Goal: Task Accomplishment & Management: Use online tool/utility

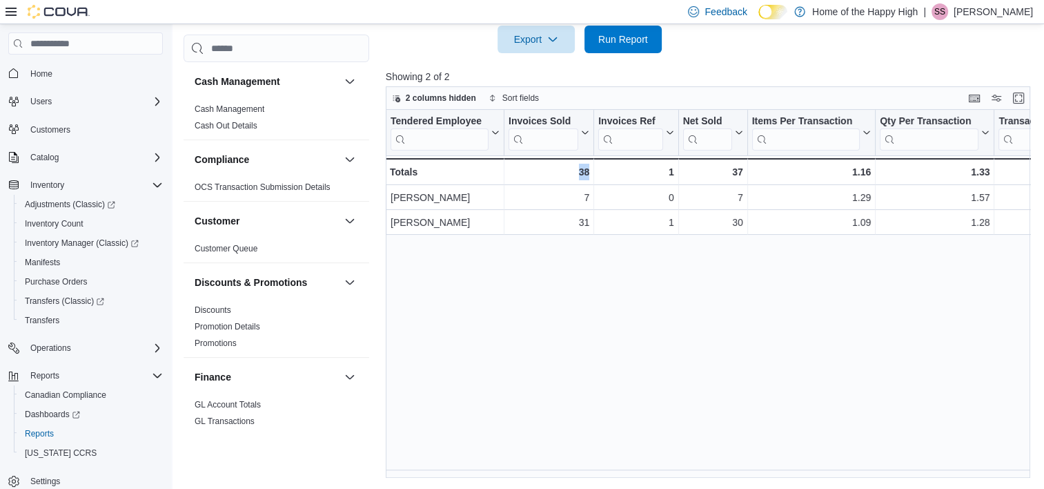
scroll to position [896, 0]
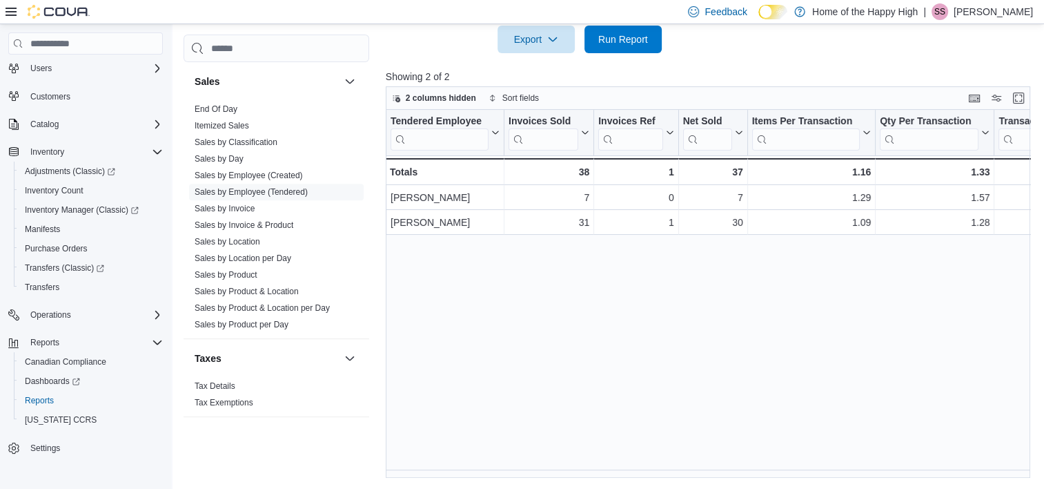
click at [985, 337] on div "Tendered Employee Click to view column header actions Invoices Sold Click to vi…" at bounding box center [711, 294] width 651 height 368
click at [638, 41] on span "Run Report" at bounding box center [623, 39] width 50 height 14
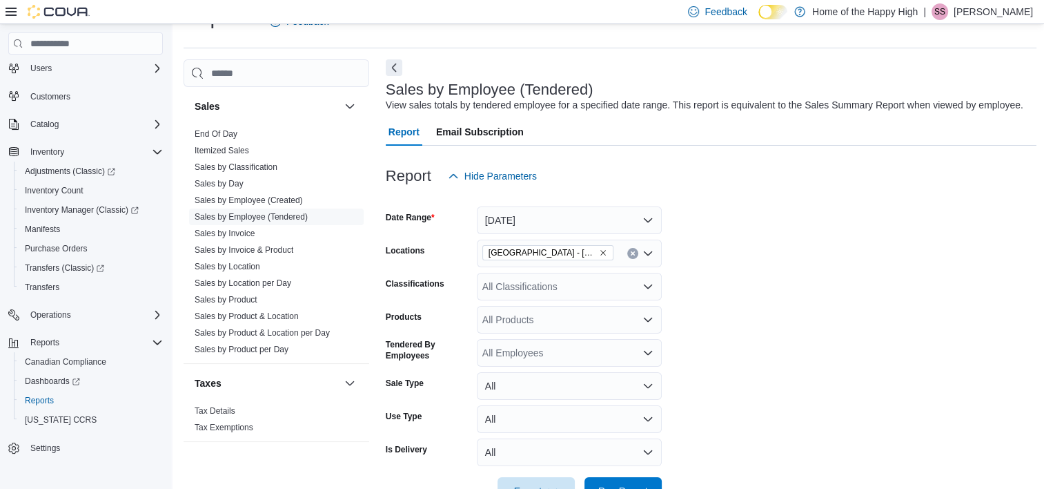
scroll to position [101, 0]
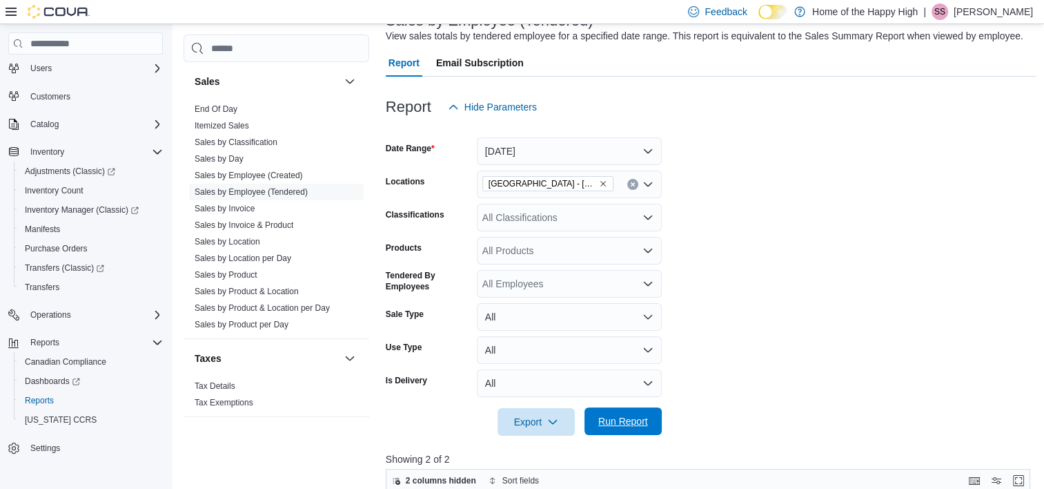
click at [616, 409] on span "Run Report" at bounding box center [623, 421] width 61 height 28
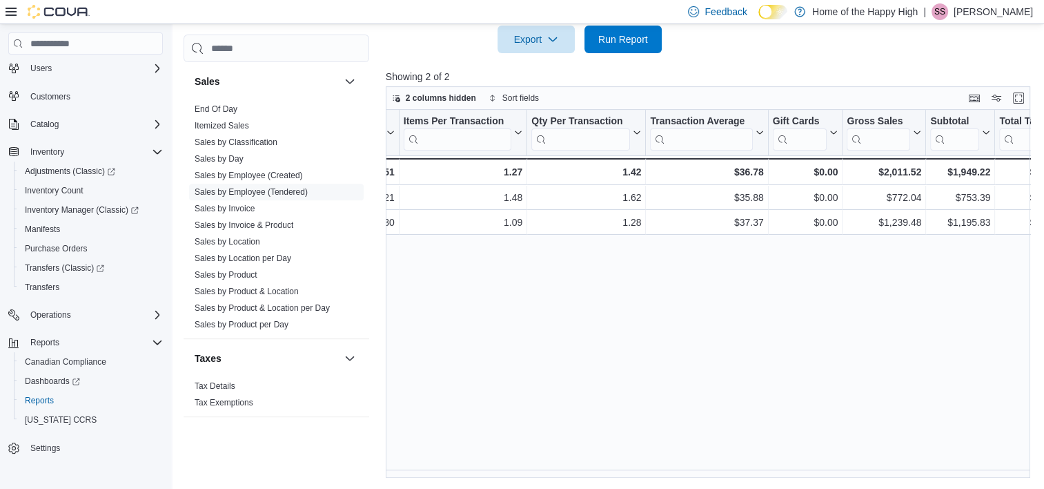
scroll to position [0, 351]
click at [633, 40] on span "Run Report" at bounding box center [623, 39] width 50 height 14
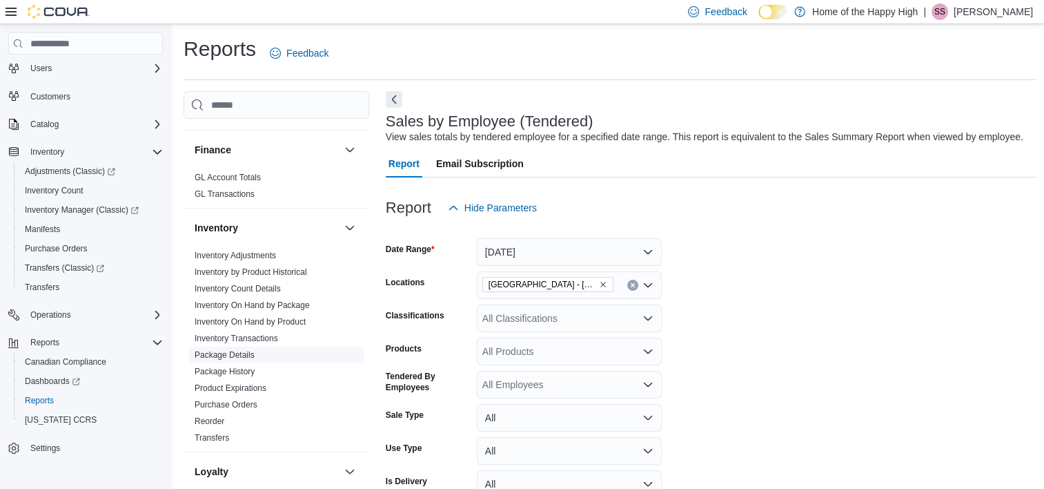
scroll to position [276, 0]
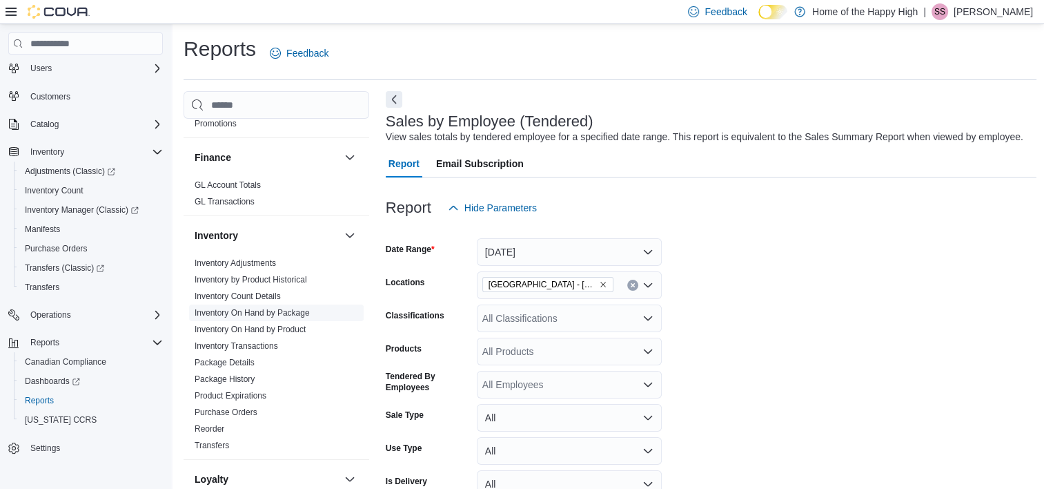
click at [299, 312] on link "Inventory On Hand by Package" at bounding box center [252, 313] width 115 height 10
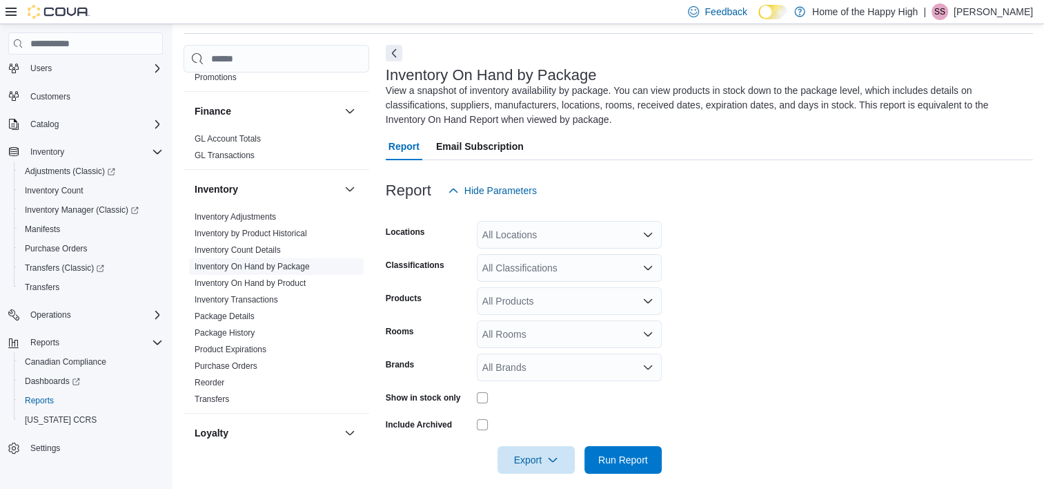
scroll to position [59, 0]
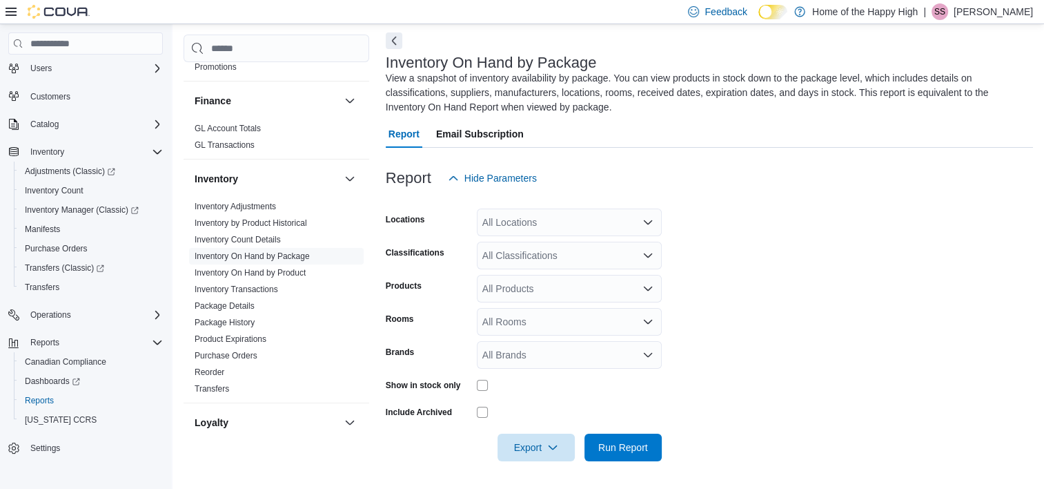
click at [516, 232] on div "All Locations" at bounding box center [569, 222] width 185 height 28
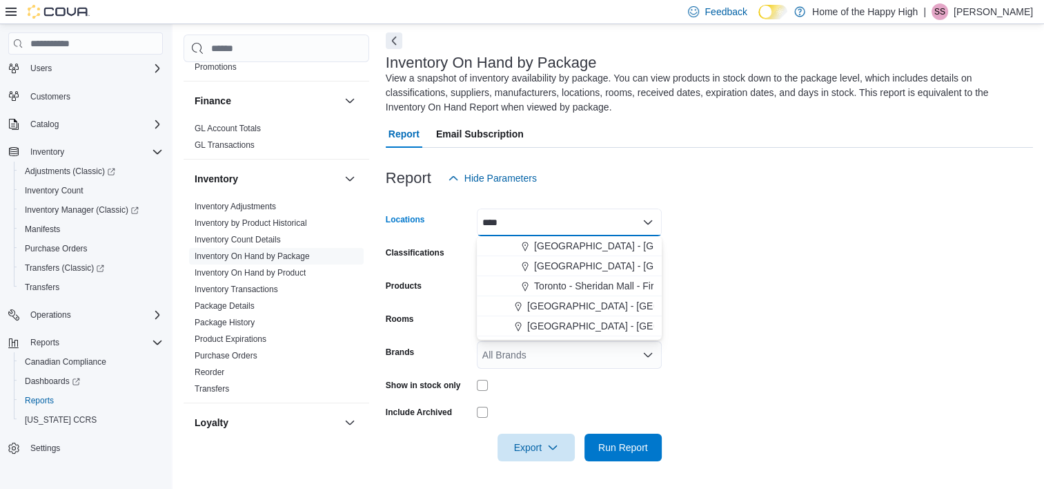
type input "****"
click at [803, 305] on form "Locations **** Combo box. Selected. sher. Selected. Combo box input. All Locati…" at bounding box center [709, 326] width 647 height 269
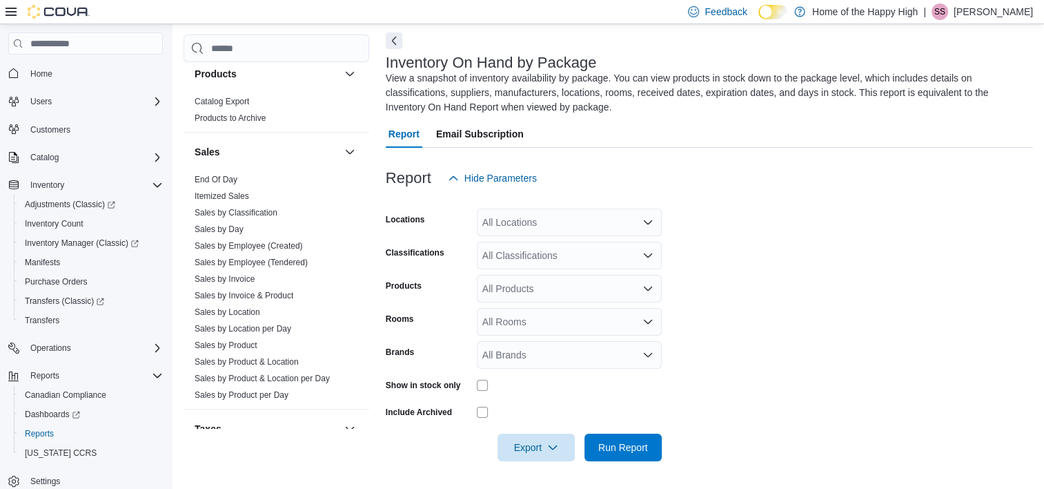
scroll to position [828, 0]
click at [293, 257] on link "Sales by Employee (Tendered)" at bounding box center [251, 260] width 113 height 10
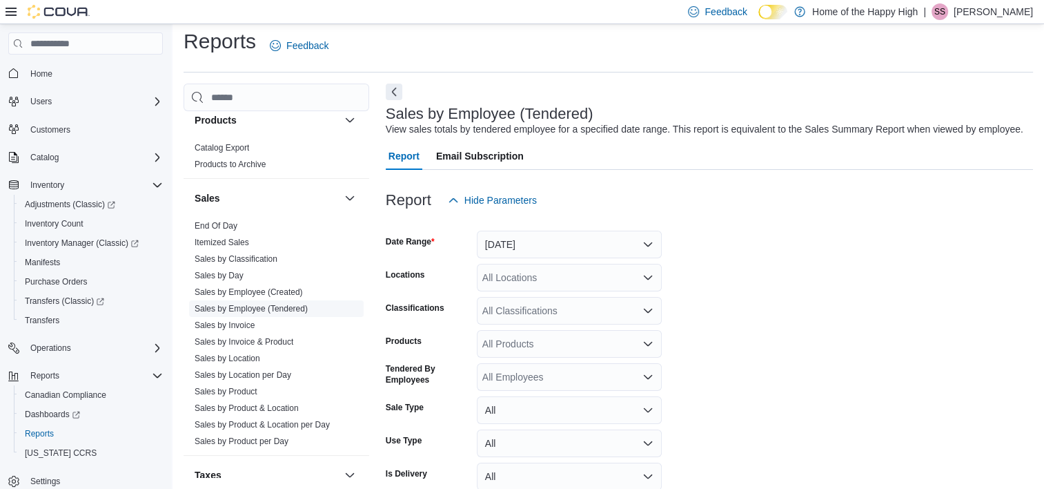
scroll to position [32, 0]
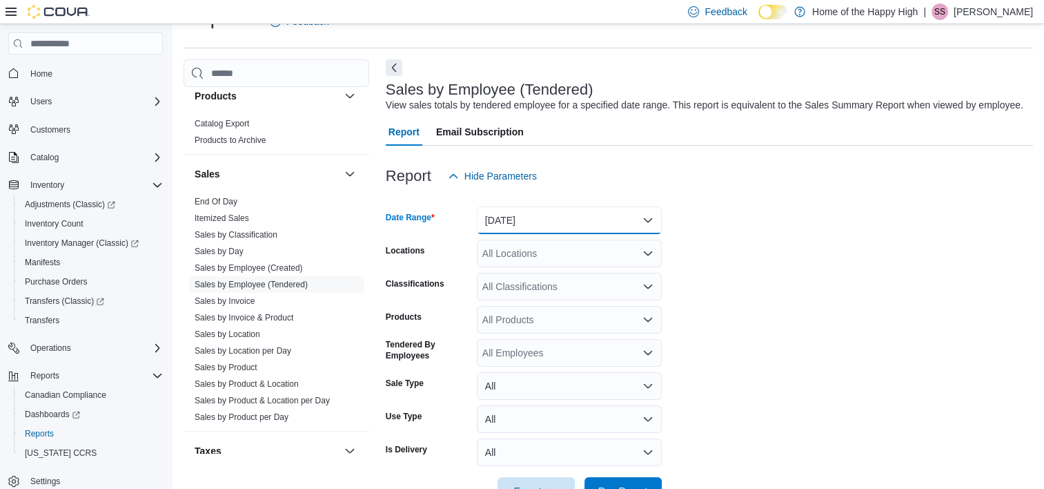
click at [547, 219] on button "Yesterday" at bounding box center [569, 220] width 185 height 28
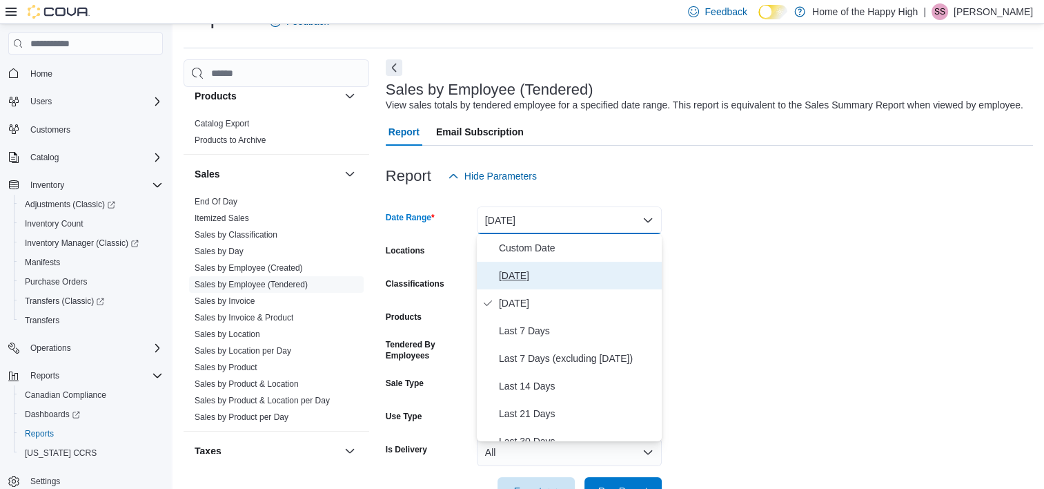
click at [533, 279] on span "[DATE]" at bounding box center [577, 275] width 157 height 17
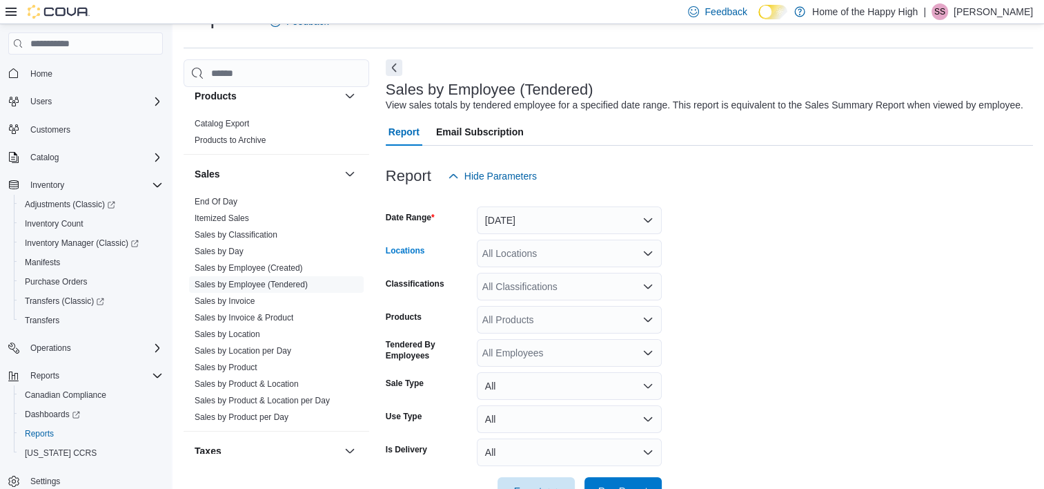
click at [536, 260] on div "All Locations" at bounding box center [569, 253] width 185 height 28
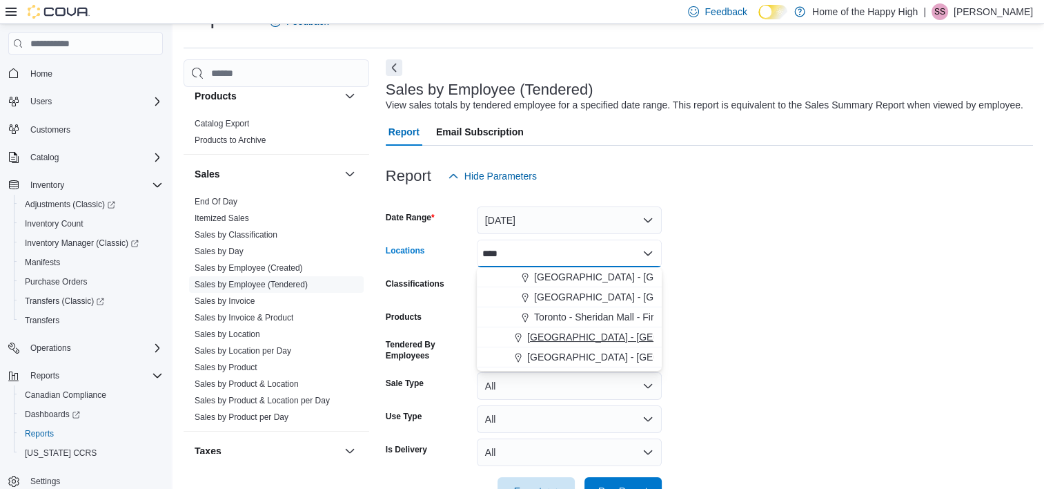
type input "****"
click at [614, 337] on span "[GEOGRAPHIC_DATA] - [GEOGRAPHIC_DATA] - [GEOGRAPHIC_DATA]" at bounding box center [686, 337] width 319 height 14
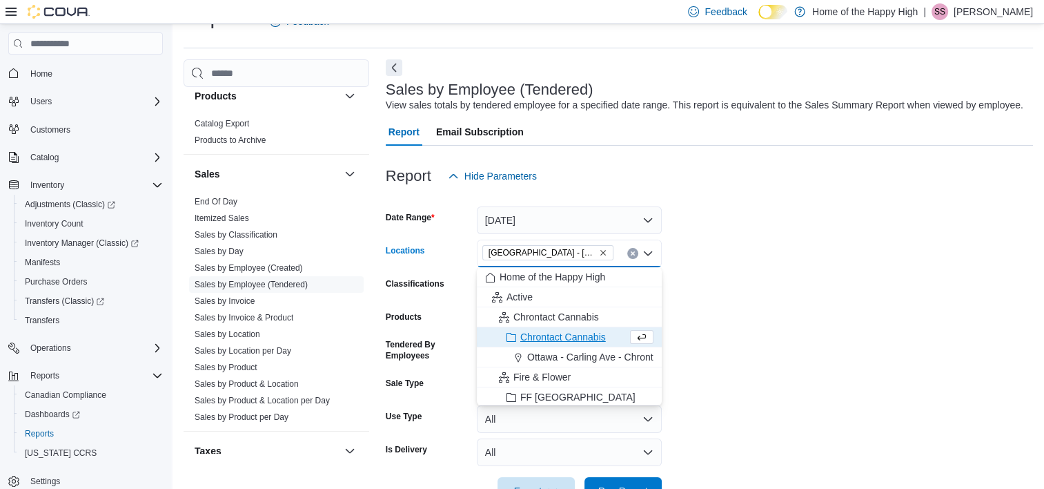
click at [748, 325] on form "Date Range Today Locations Sherwood Park - Park Plaza - Pop's Cannabis Combo bo…" at bounding box center [709, 347] width 647 height 315
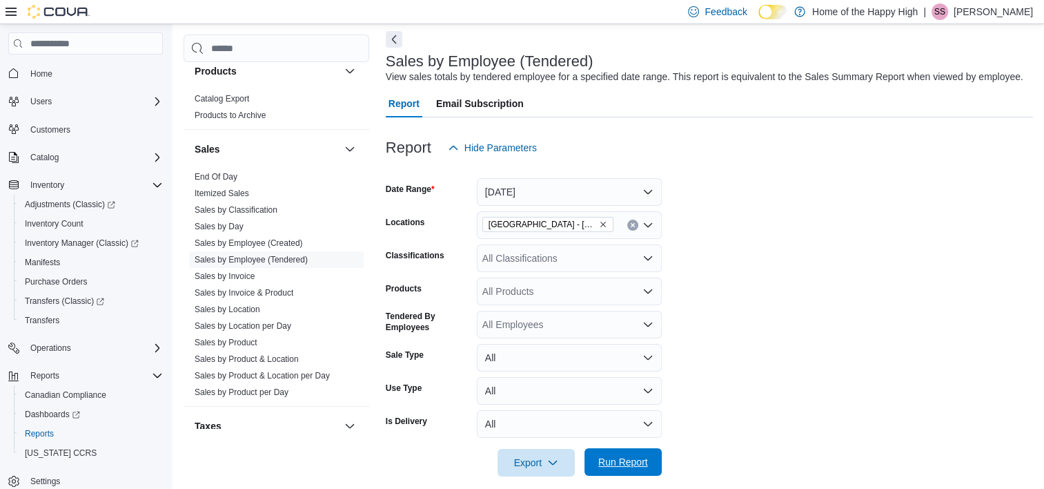
scroll to position [75, 0]
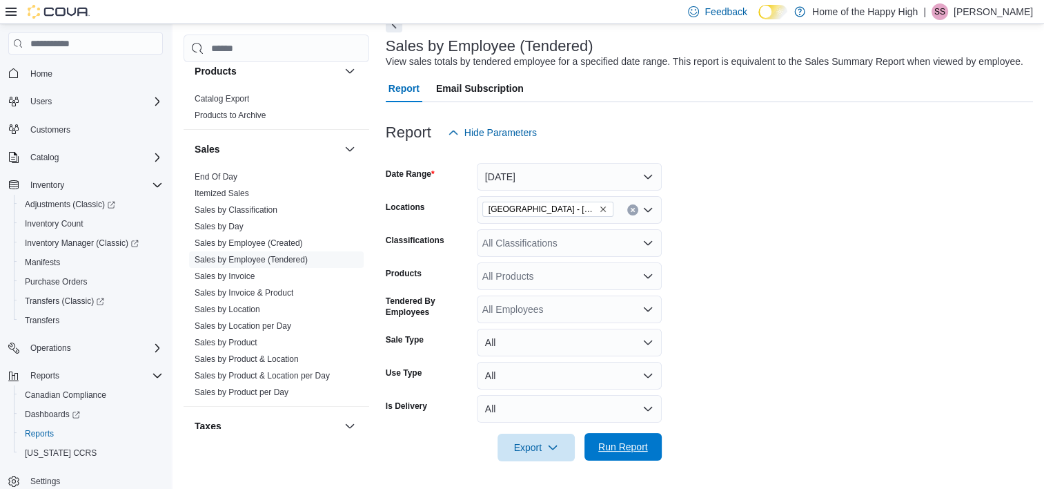
click at [642, 442] on span "Run Report" at bounding box center [623, 447] width 50 height 14
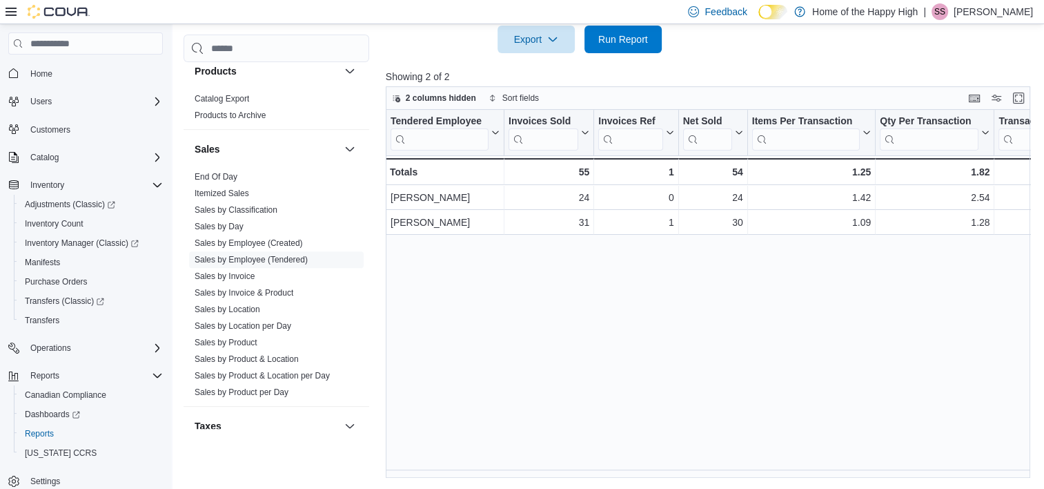
scroll to position [0, 130]
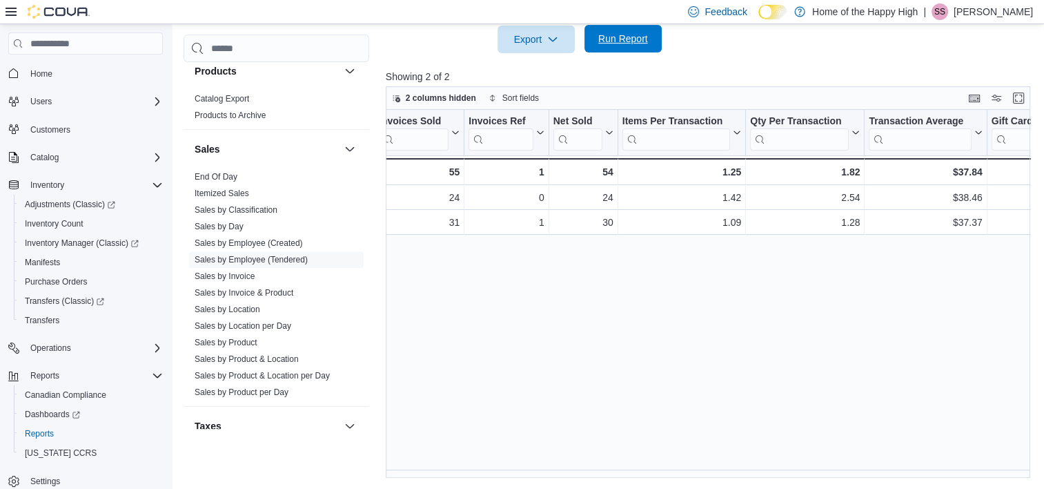
click at [647, 38] on span "Run Report" at bounding box center [623, 39] width 50 height 14
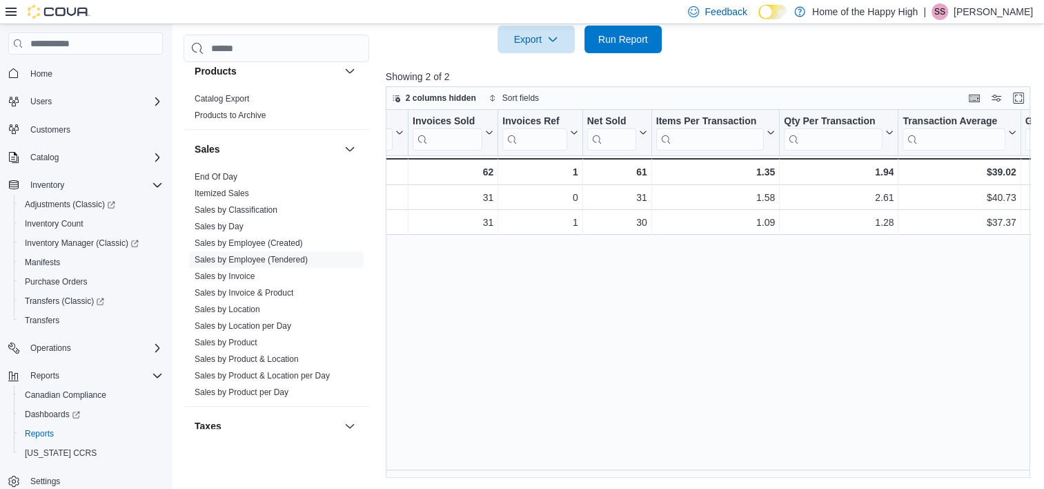
scroll to position [0, 97]
drag, startPoint x: 613, startPoint y: 37, endPoint x: 636, endPoint y: 60, distance: 33.2
click at [613, 36] on span "Run Report" at bounding box center [623, 39] width 50 height 14
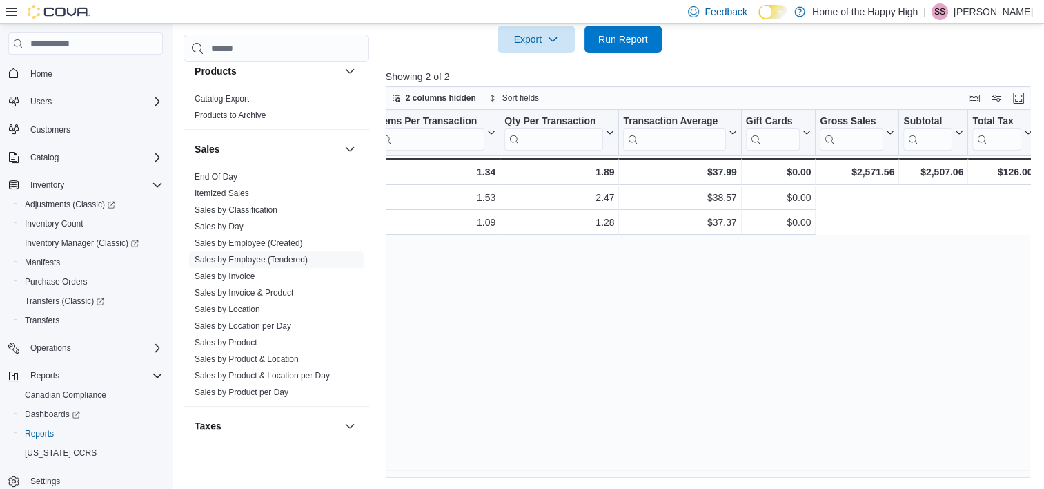
scroll to position [0, 0]
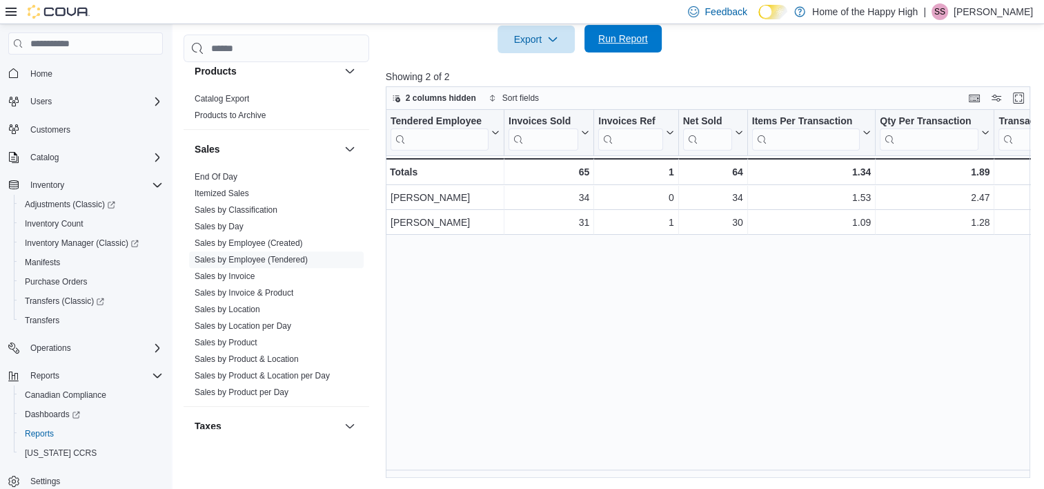
click at [629, 39] on span "Run Report" at bounding box center [623, 39] width 50 height 14
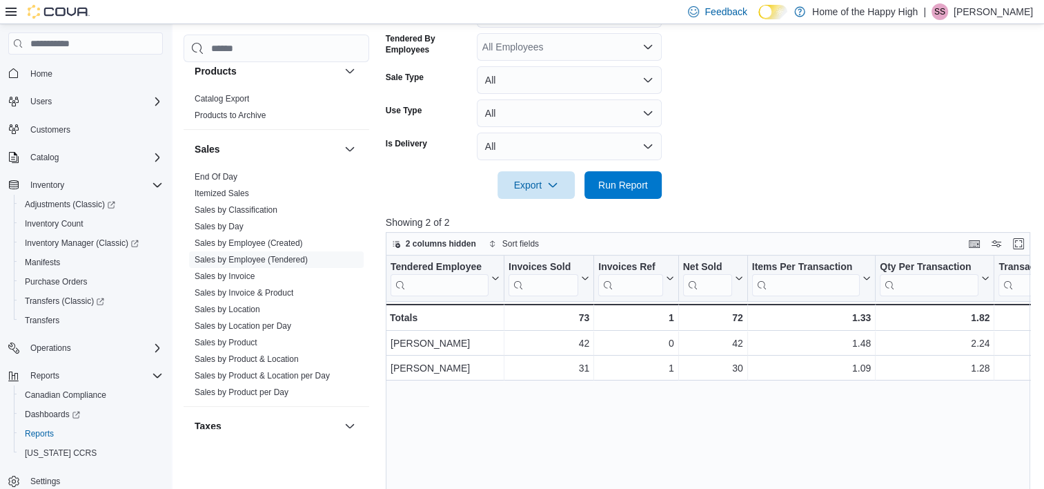
scroll to position [483, 0]
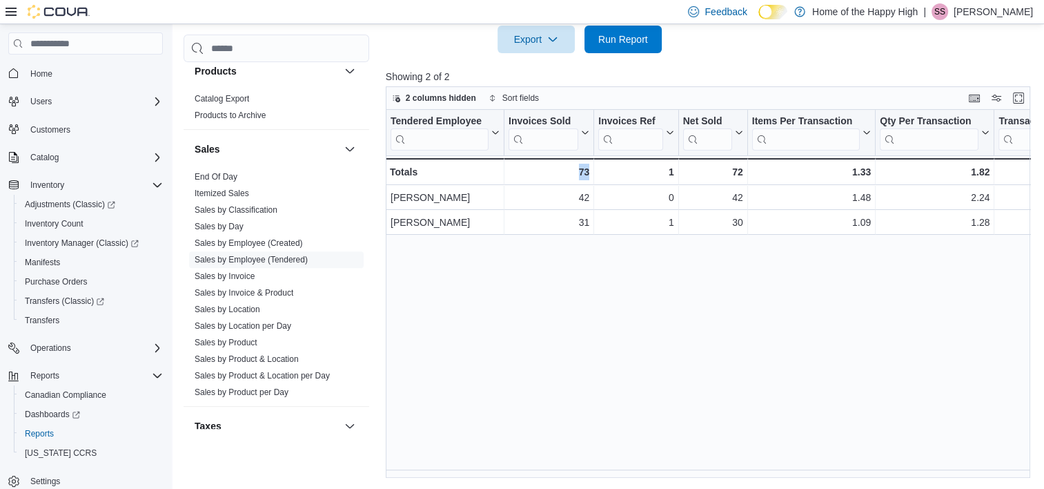
drag, startPoint x: 540, startPoint y: 478, endPoint x: 616, endPoint y: 489, distance: 77.5
drag, startPoint x: 616, startPoint y: 489, endPoint x: 565, endPoint y: 469, distance: 55.5
click at [565, 469] on div "Tendered Employee Click to view column header actions Invoices Sold Click to vi…" at bounding box center [711, 294] width 651 height 368
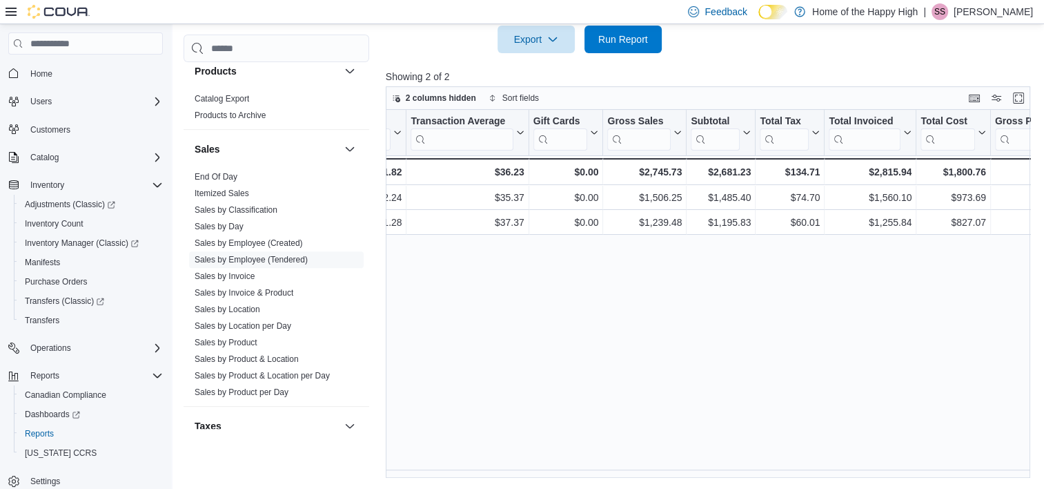
scroll to position [0, 589]
